Goal: Information Seeking & Learning: Learn about a topic

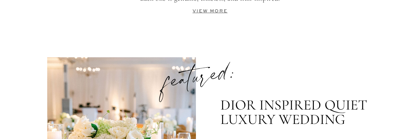
scroll to position [1573, 0]
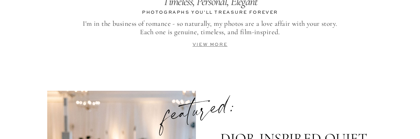
click at [220, 42] on link "view more" at bounding box center [209, 44] width 35 height 4
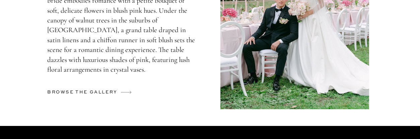
scroll to position [1995, 0]
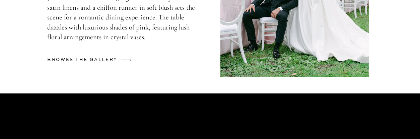
click at [107, 61] on h2 "browse the gallery" at bounding box center [83, 61] width 72 height 10
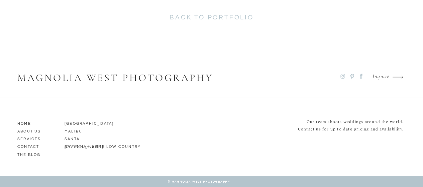
scroll to position [5343, 0]
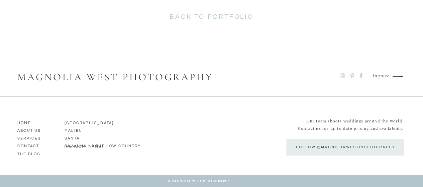
click at [233, 14] on h2 "back to portfolio" at bounding box center [211, 18] width 173 height 11
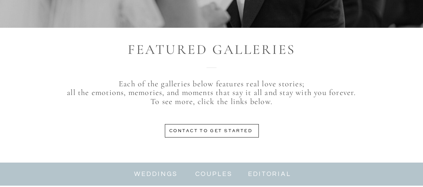
scroll to position [301, 0]
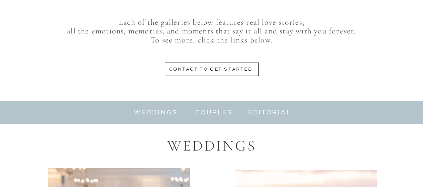
click at [164, 111] on nav "weddings" at bounding box center [156, 113] width 45 height 8
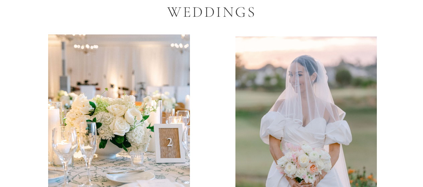
scroll to position [535, 0]
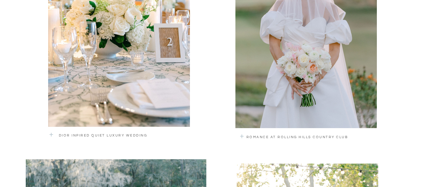
click at [314, 99] on div at bounding box center [307, 32] width 142 height 192
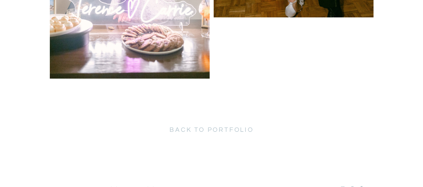
scroll to position [3515, 0]
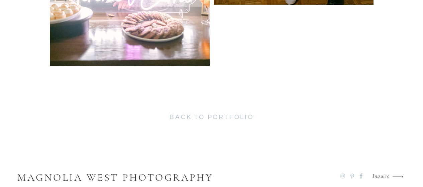
click at [208, 115] on h2 "back to portfolio" at bounding box center [211, 118] width 173 height 11
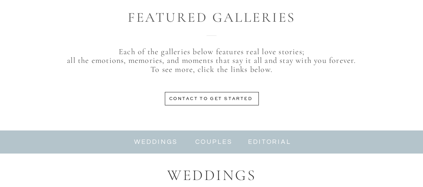
scroll to position [301, 0]
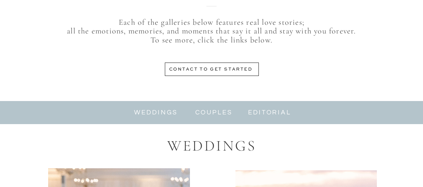
click at [164, 109] on nav "weddings" at bounding box center [156, 113] width 45 height 8
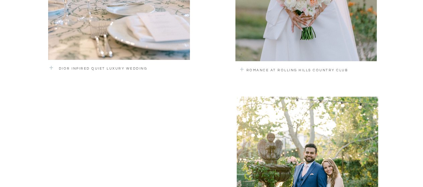
scroll to position [569, 0]
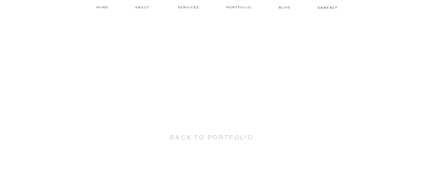
scroll to position [11768, 0]
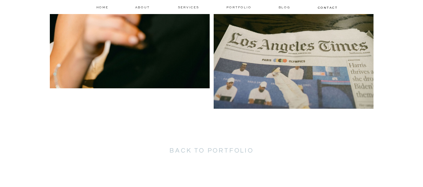
click at [236, 154] on h2 "back to portfolio" at bounding box center [211, 152] width 173 height 11
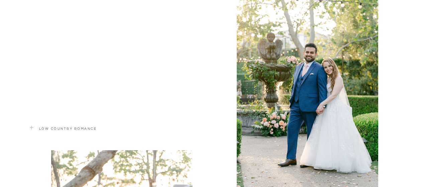
scroll to position [736, 0]
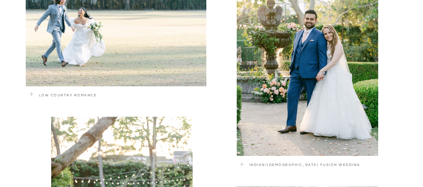
click at [302, 46] on div at bounding box center [308, 59] width 142 height 193
click at [113, 57] on div at bounding box center [116, 23] width 181 height 128
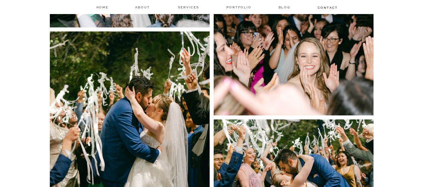
scroll to position [2551, 0]
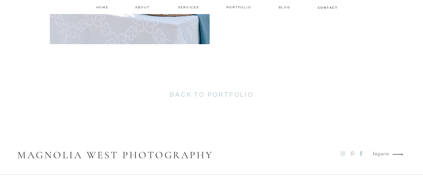
scroll to position [1274, 0]
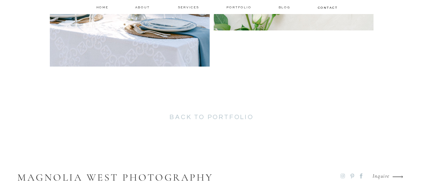
click at [205, 117] on h2 "back to portfolio" at bounding box center [211, 118] width 173 height 11
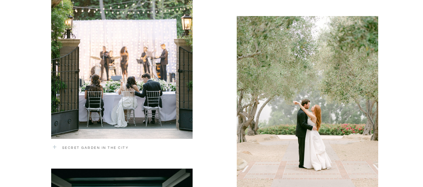
scroll to position [904, 0]
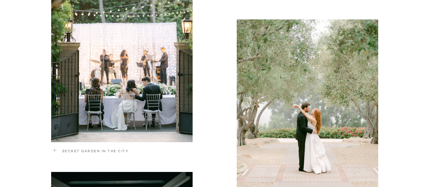
click at [100, 59] on div at bounding box center [122, 45] width 142 height 193
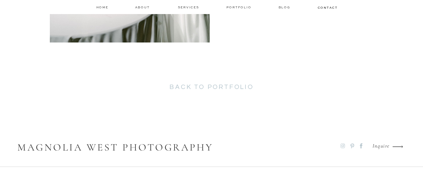
scroll to position [4009, 0]
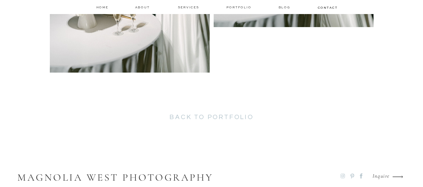
click at [238, 118] on h2 "back to portfolio" at bounding box center [211, 118] width 173 height 11
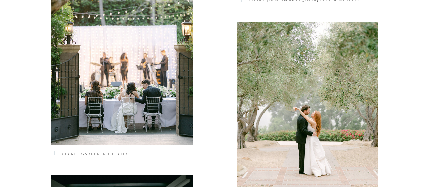
scroll to position [904, 0]
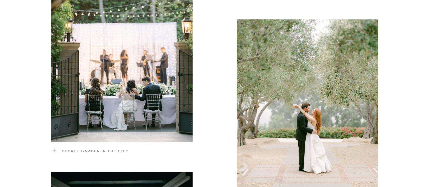
click at [305, 93] on div at bounding box center [308, 111] width 142 height 184
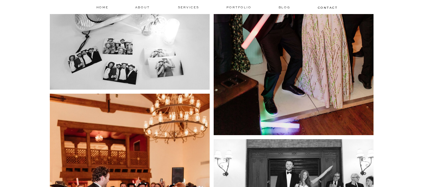
scroll to position [4422, 0]
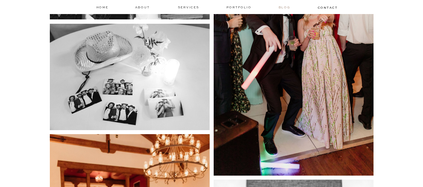
click at [286, 6] on nav "Blog" at bounding box center [285, 7] width 13 height 5
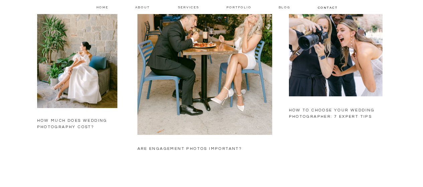
scroll to position [602, 0]
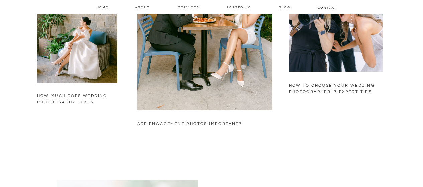
click at [224, 121] on h2 "are engagement photos important?" at bounding box center [204, 134] width 133 height 26
click at [329, 90] on h2 "HOW TO CHOOSE YOUR WEDDING PHOTOGRAPHER: 7 EXPERT TIPS" at bounding box center [335, 91] width 93 height 18
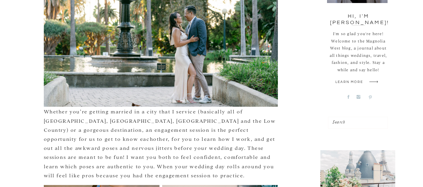
scroll to position [167, 0]
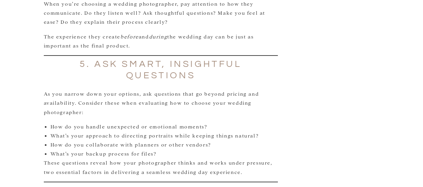
scroll to position [803, 0]
